Goal: Task Accomplishment & Management: Manage account settings

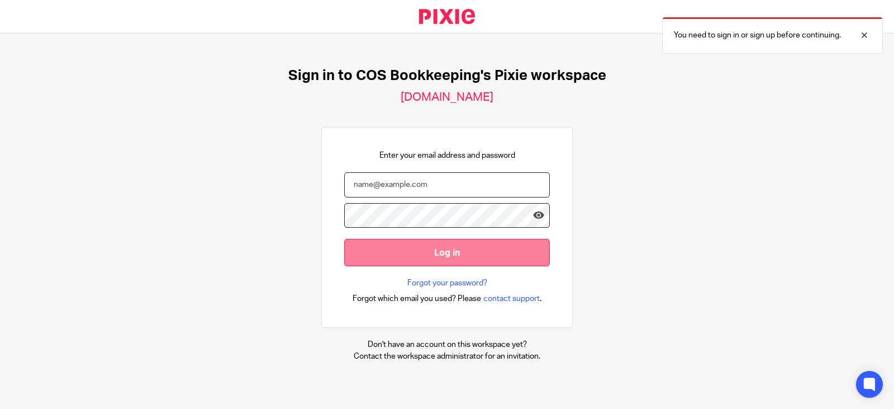
type input "[PERSON_NAME][EMAIL_ADDRESS][PERSON_NAME][DOMAIN_NAME]"
click at [435, 263] on input "Log in" at bounding box center [447, 252] width 206 height 27
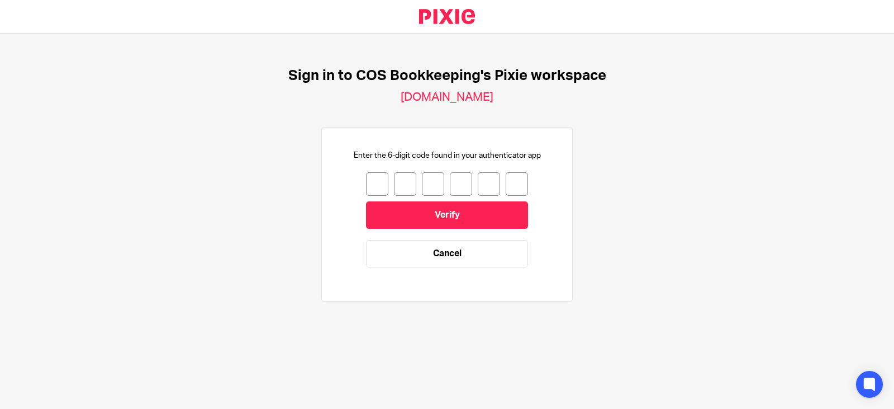
click at [366, 183] on input "number" at bounding box center [377, 183] width 22 height 23
type input "2"
type input "3"
type input "6"
type input "9"
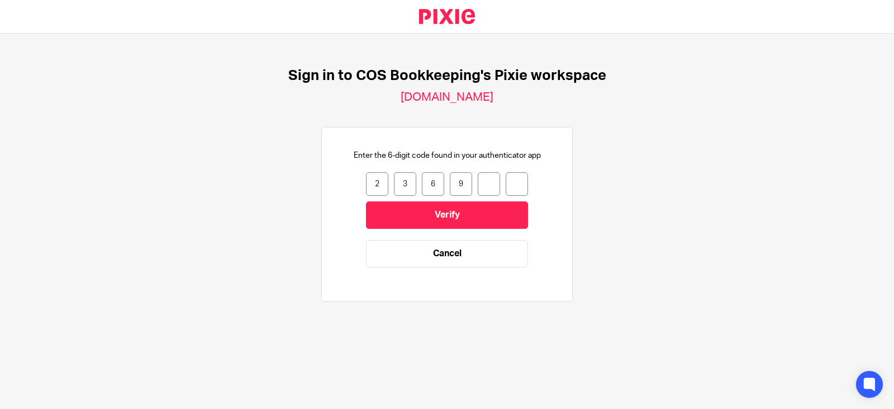
type input "8"
type input "6"
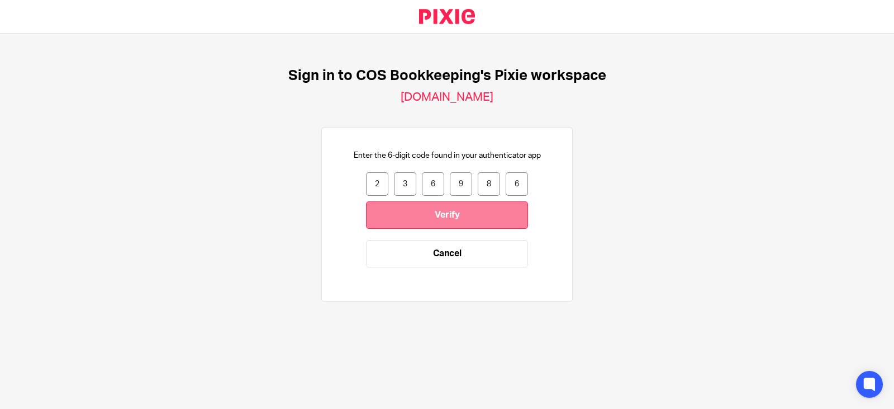
click at [464, 220] on input "Verify" at bounding box center [447, 214] width 162 height 27
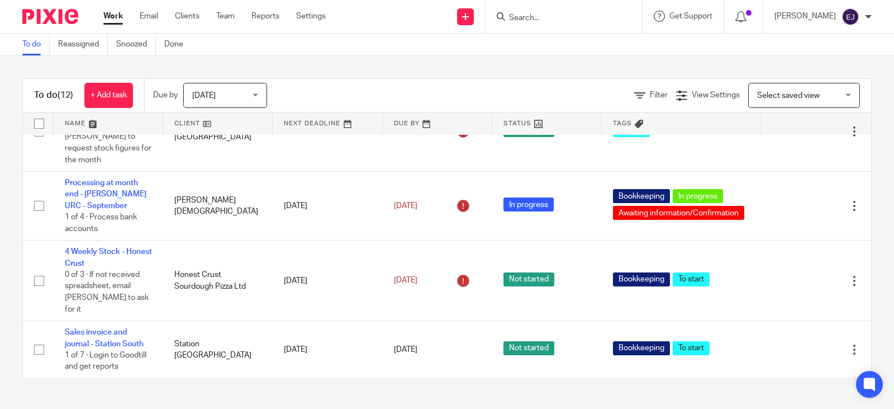
scroll to position [503, 0]
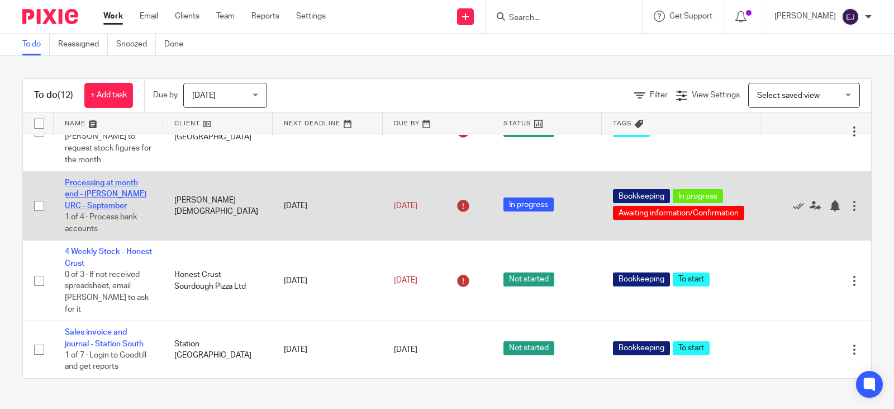
click at [102, 210] on link "Processing at month end - [PERSON_NAME] URC - September" at bounding box center [106, 194] width 82 height 31
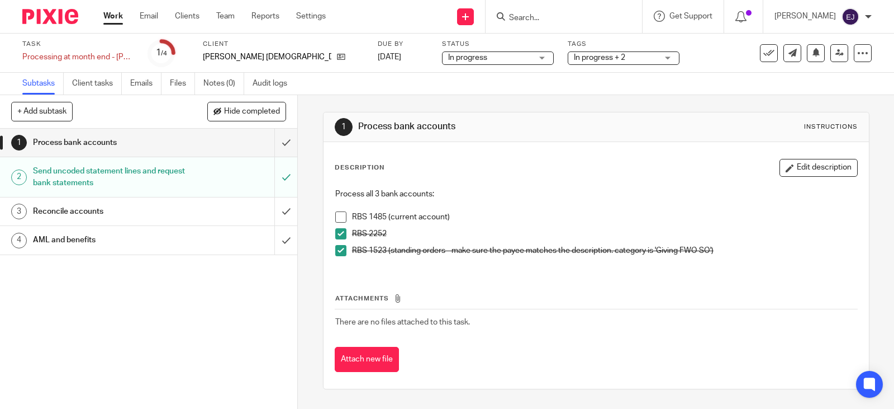
click at [338, 215] on span at bounding box center [340, 216] width 11 height 11
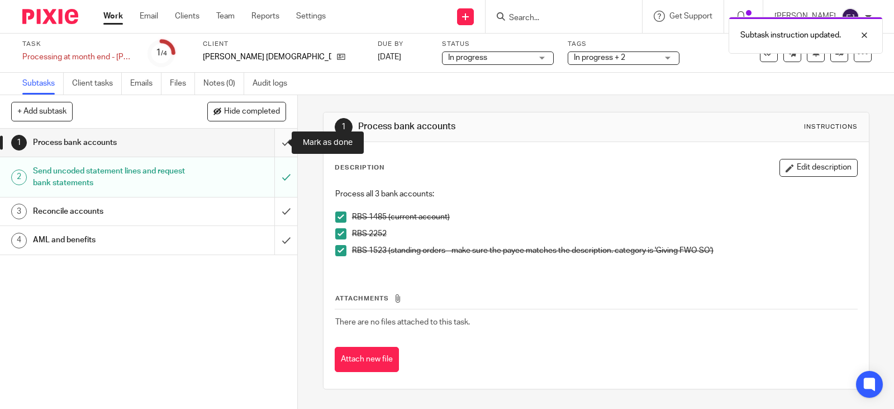
click at [274, 138] on input "submit" at bounding box center [148, 143] width 297 height 28
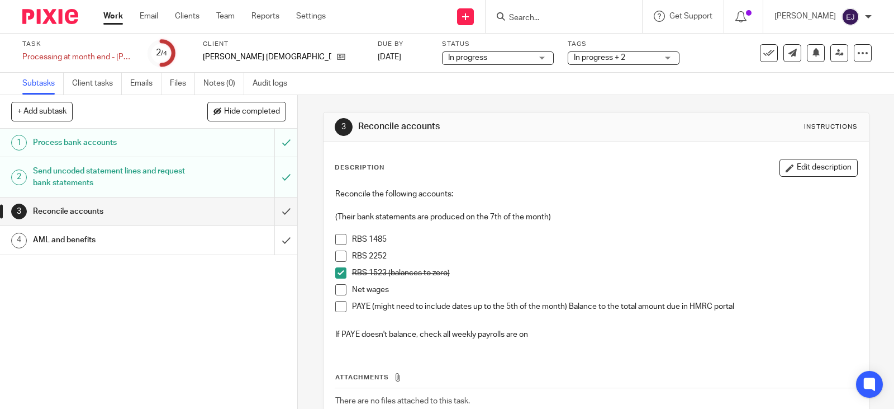
click at [341, 255] on span at bounding box center [340, 255] width 11 height 11
click at [338, 237] on span at bounding box center [340, 239] width 11 height 11
click at [374, 291] on p "Net wages" at bounding box center [604, 289] width 505 height 11
click at [373, 291] on p "Net wages" at bounding box center [604, 289] width 505 height 11
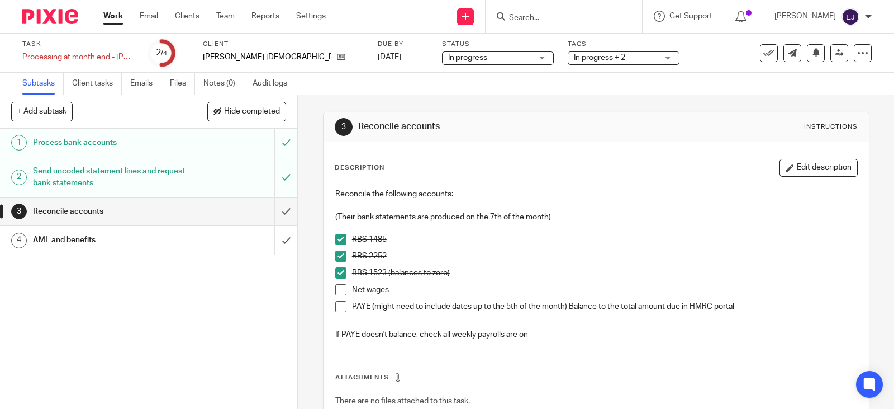
click at [371, 271] on p "RBS 1523 (balances to zero)" at bounding box center [604, 272] width 505 height 11
click at [369, 260] on p "RBS 2252" at bounding box center [604, 255] width 505 height 11
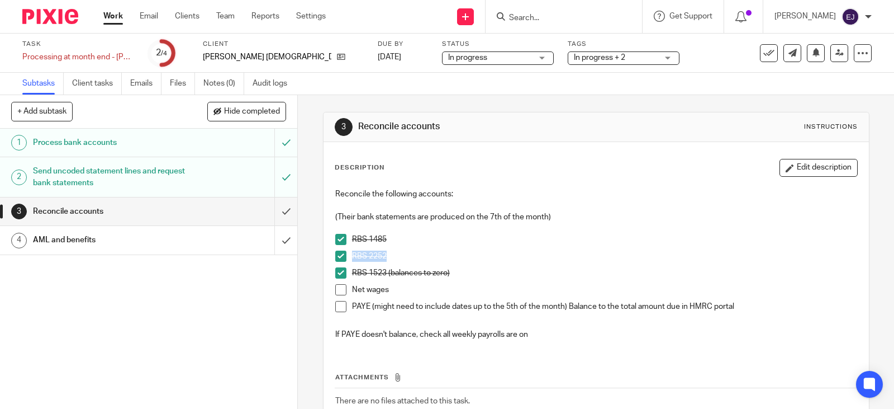
click at [369, 260] on p "RBS 2252" at bounding box center [604, 255] width 505 height 11
click at [368, 239] on p "RBS 1485" at bounding box center [604, 239] width 505 height 11
click at [380, 283] on div "RBS 1523 (balances to zero)" at bounding box center [604, 275] width 505 height 17
click at [342, 291] on span at bounding box center [340, 289] width 11 height 11
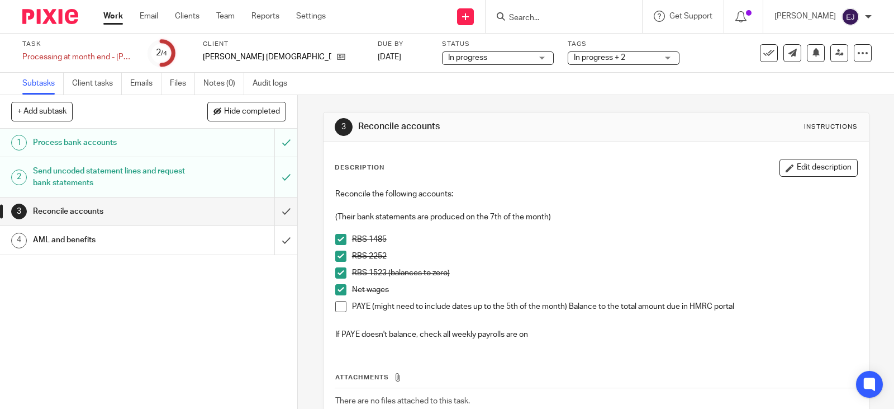
click at [362, 304] on p "PAYE (might need to include dates up to the 5th of the month) Balance to the to…" at bounding box center [604, 306] width 505 height 11
click at [345, 303] on li "PAYE (might need to include dates up to the 5th of the month) Balance to the to…" at bounding box center [596, 309] width 522 height 17
click at [335, 306] on span at bounding box center [340, 306] width 11 height 11
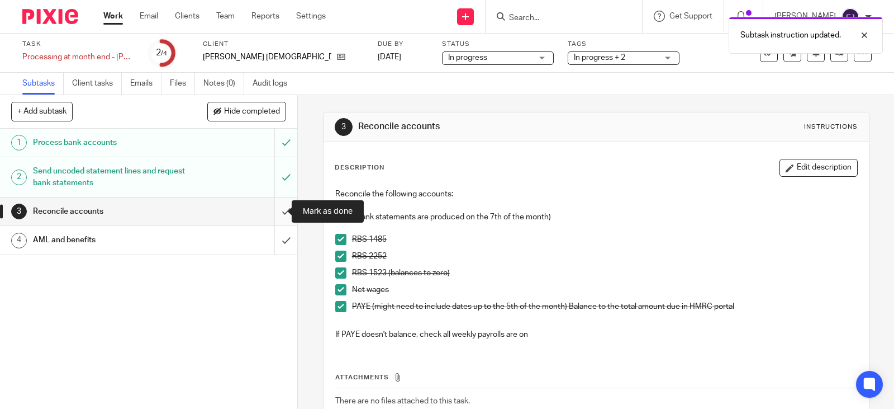
click at [281, 219] on input "submit" at bounding box center [148, 211] width 297 height 28
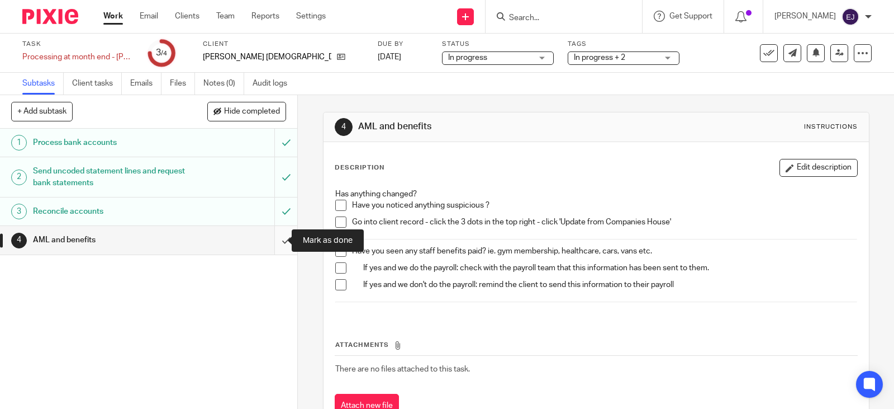
click at [281, 244] on input "submit" at bounding box center [148, 240] width 297 height 28
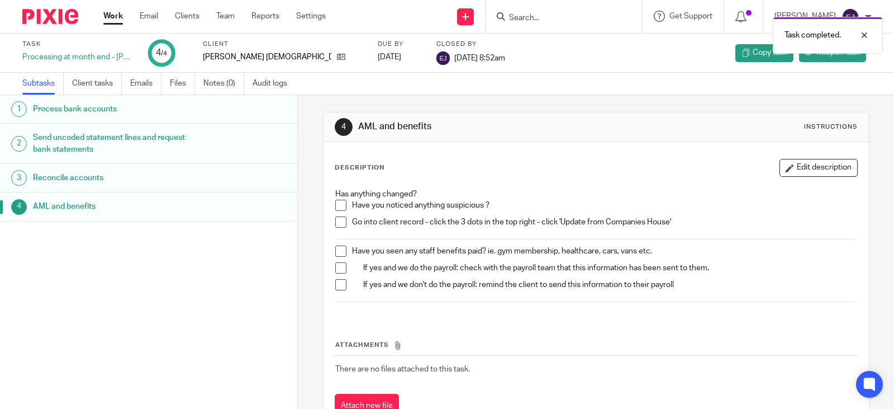
click at [106, 16] on link "Work" at bounding box center [113, 16] width 20 height 11
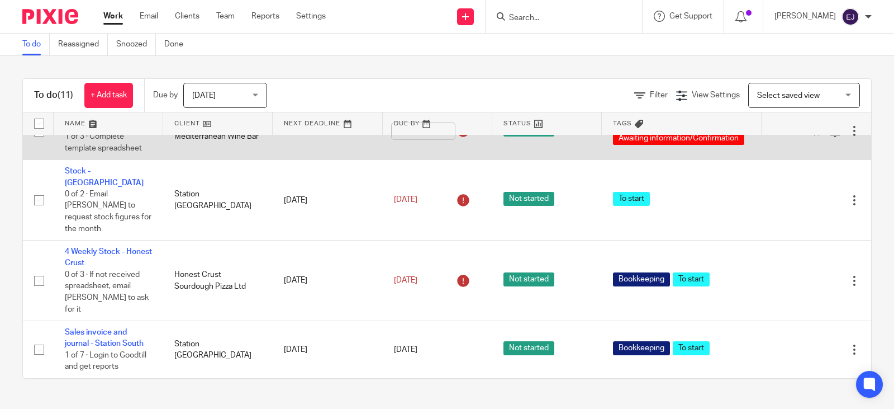
scroll to position [480, 0]
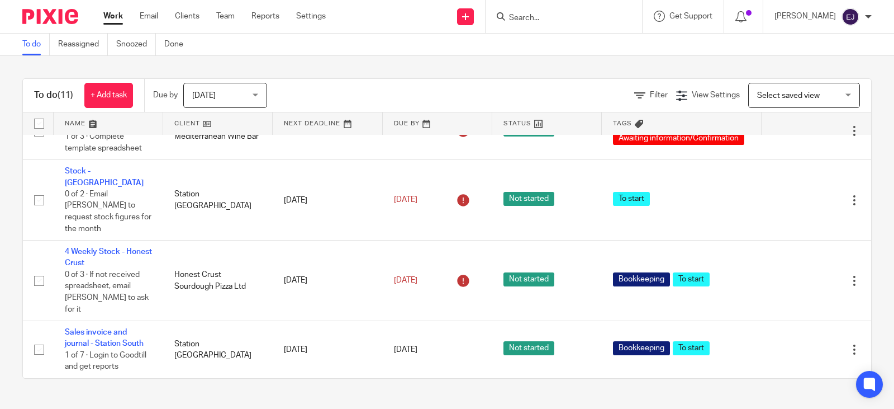
drag, startPoint x: 243, startPoint y: 92, endPoint x: 246, endPoint y: 186, distance: 93.9
click at [243, 92] on span "Today" at bounding box center [221, 94] width 59 height 23
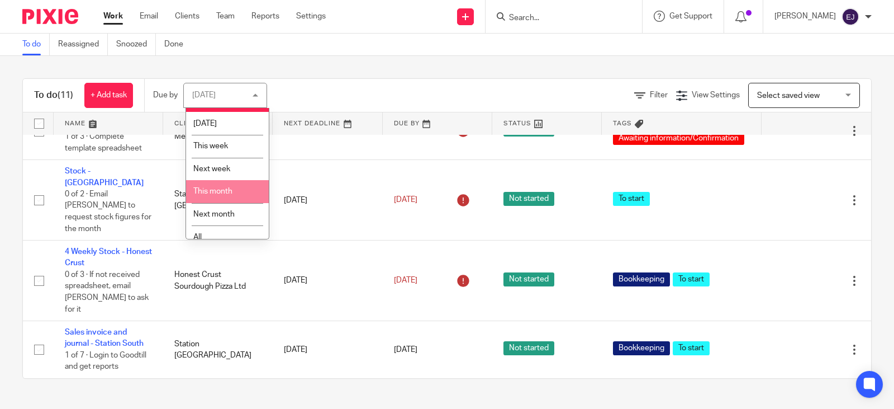
scroll to position [28, 0]
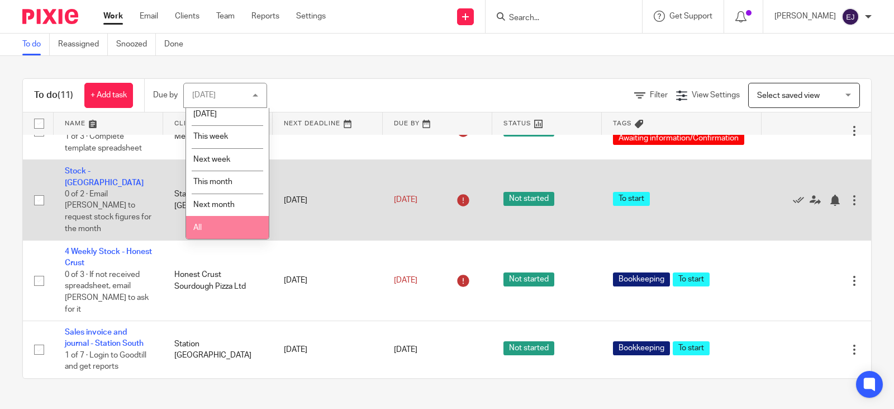
click at [244, 223] on li "All" at bounding box center [227, 227] width 83 height 23
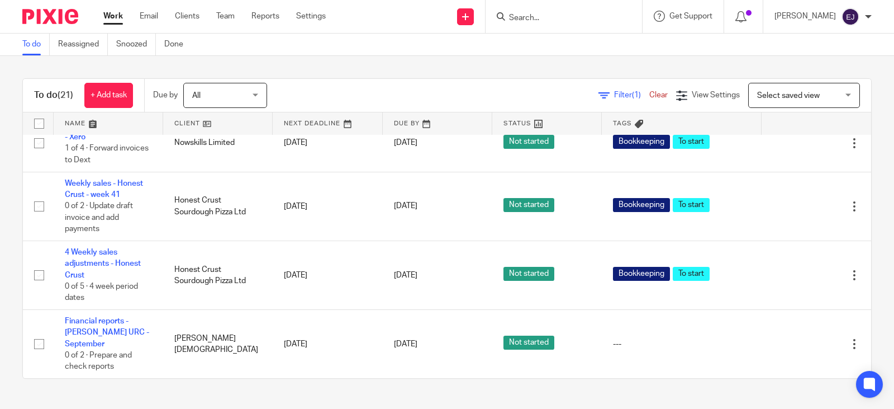
scroll to position [1111, 0]
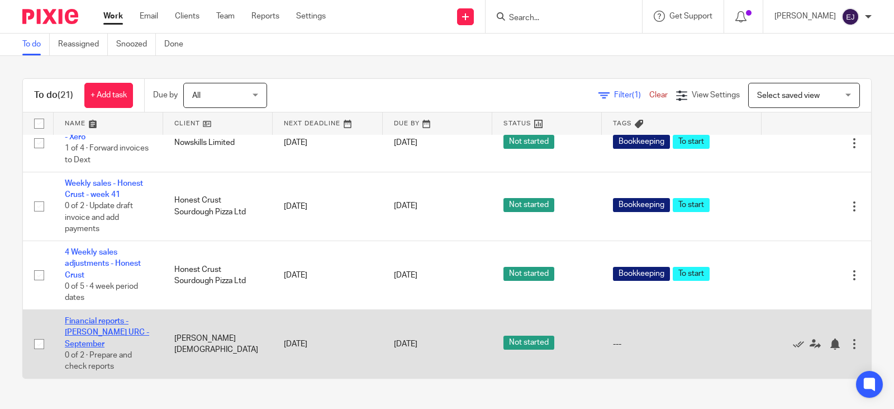
click at [80, 323] on link "Financial reports - [PERSON_NAME] URC - September" at bounding box center [107, 332] width 84 height 31
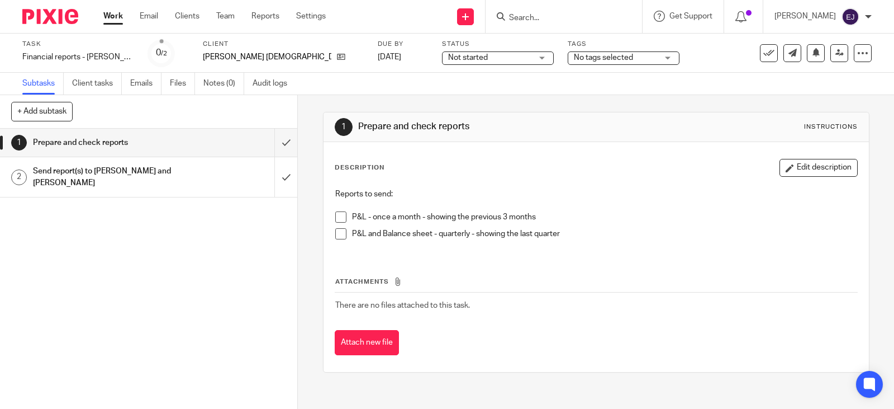
click at [124, 16] on ul "Work Email Clients Team Reports Settings" at bounding box center [222, 16] width 239 height 11
